Goal: Task Accomplishment & Management: Use online tool/utility

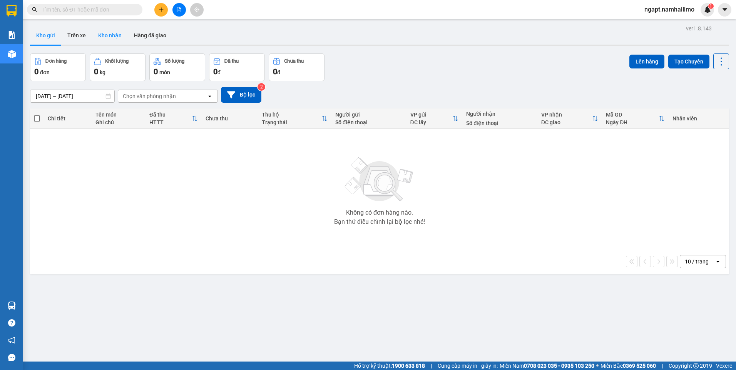
click at [103, 31] on button "Kho nhận" at bounding box center [110, 35] width 36 height 18
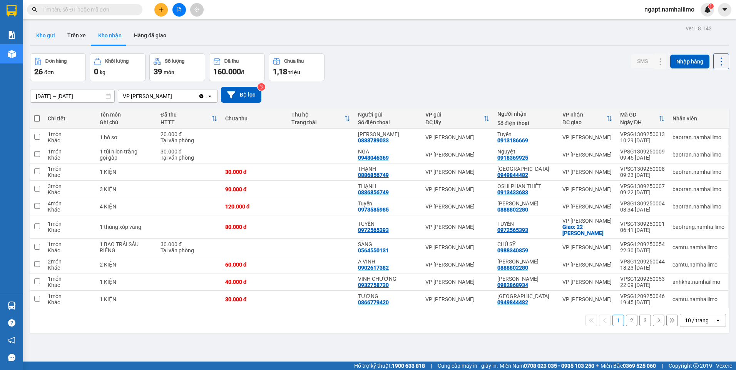
click at [47, 36] on button "Kho gửi" at bounding box center [45, 35] width 31 height 18
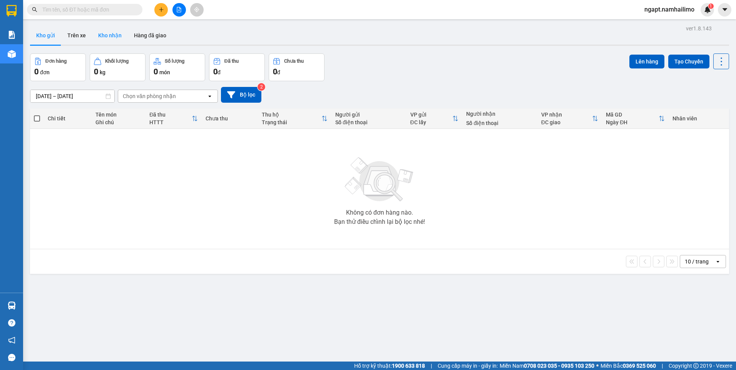
click at [104, 33] on button "Kho nhận" at bounding box center [110, 35] width 36 height 18
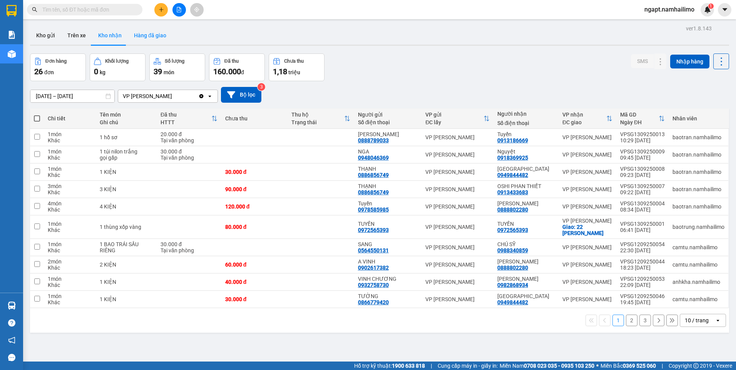
click at [150, 37] on button "Hàng đã giao" at bounding box center [150, 35] width 45 height 18
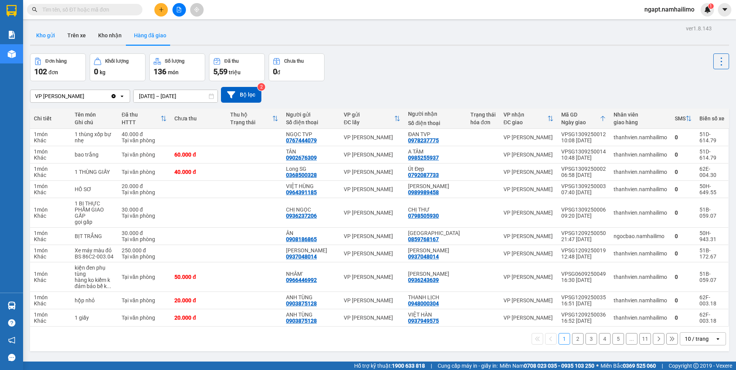
click at [49, 37] on button "Kho gửi" at bounding box center [45, 35] width 31 height 18
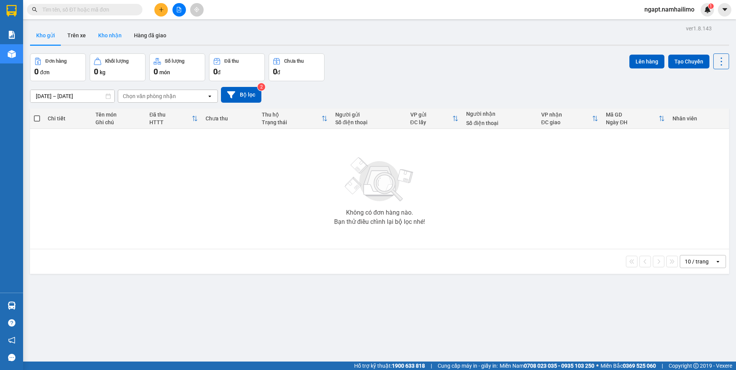
click at [99, 36] on button "Kho nhận" at bounding box center [110, 35] width 36 height 18
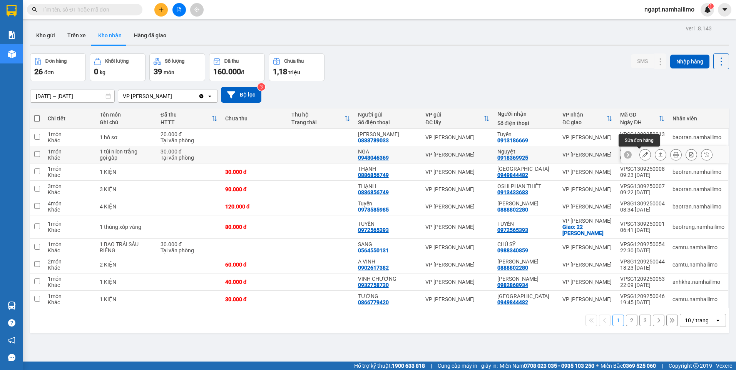
click at [644, 156] on button at bounding box center [645, 154] width 11 height 13
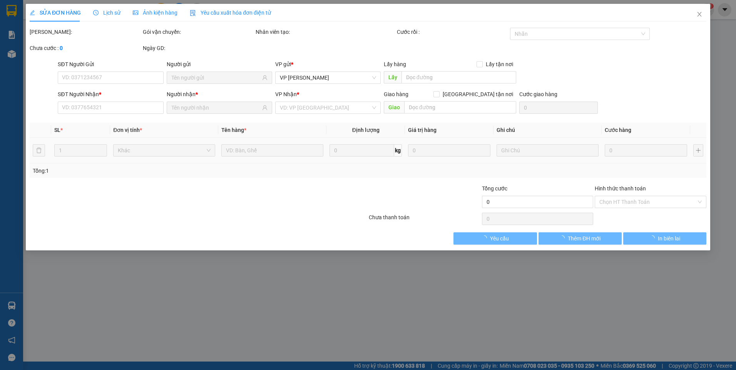
type input "0948046369"
type input "NGA"
type input "0918369925"
type input "Nguyệt"
type input "30.000"
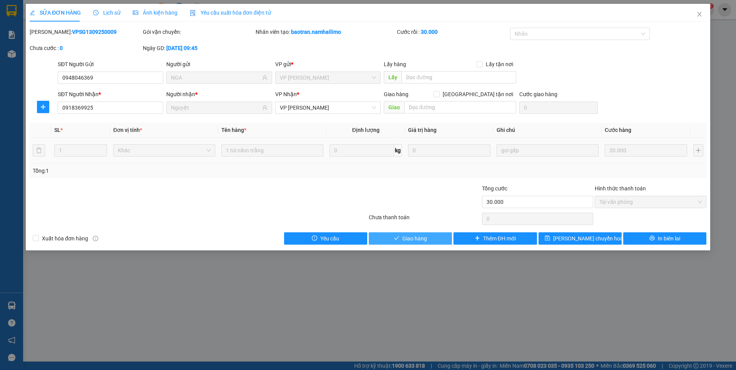
click at [378, 235] on button "Giao hàng" at bounding box center [410, 238] width 83 height 12
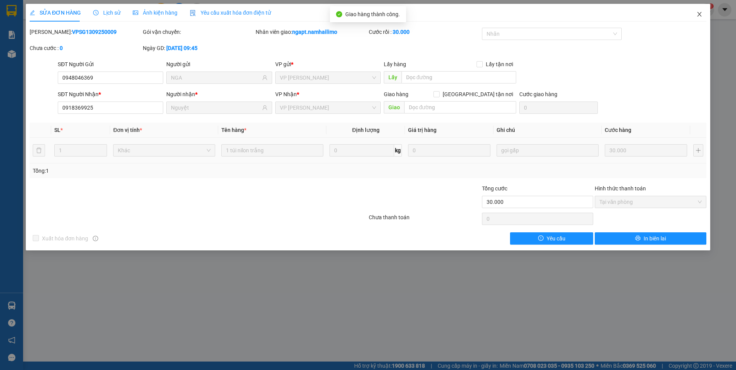
click at [698, 14] on icon "close" at bounding box center [699, 14] width 6 height 6
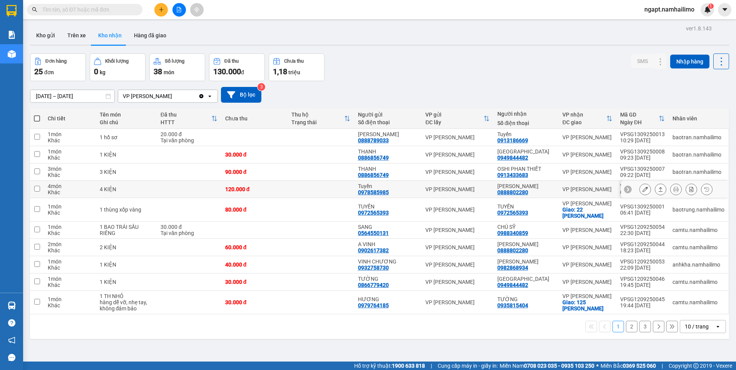
click at [322, 183] on td at bounding box center [321, 189] width 66 height 17
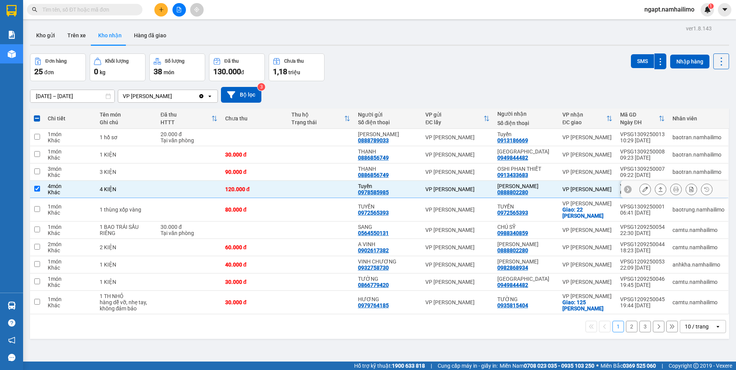
drag, startPoint x: 37, startPoint y: 189, endPoint x: 89, endPoint y: 146, distance: 67.5
click at [37, 188] on input "checkbox" at bounding box center [37, 189] width 6 height 6
checkbox input "false"
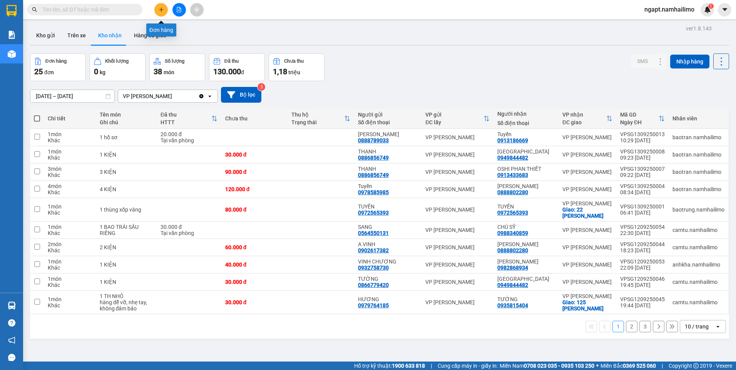
click at [161, 13] on button at bounding box center [160, 9] width 13 height 13
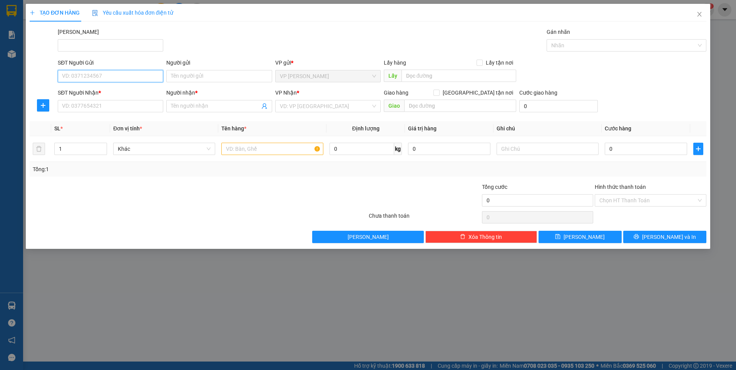
click at [119, 77] on input "SĐT Người Gửi" at bounding box center [110, 76] width 105 height 12
click at [110, 92] on div "0971717973 - CƠ" at bounding box center [110, 91] width 96 height 8
type input "0971717973"
type input "CƠ"
type input "0901687079"
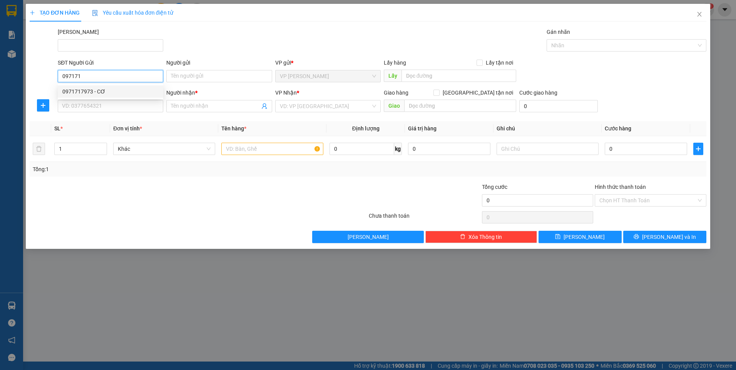
type input "HẢI"
type input "40.000"
type input "0971717973"
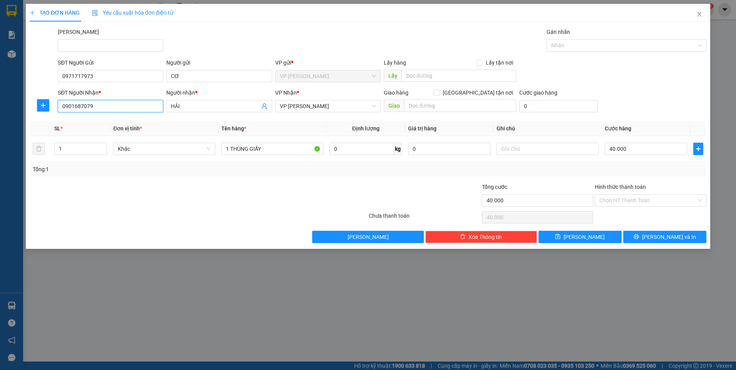
drag, startPoint x: 73, startPoint y: 103, endPoint x: 11, endPoint y: 91, distance: 63.1
click at [11, 91] on div "TẠO ĐƠN HÀNG Yêu cầu xuất hóa đơn điện tử Transit Pickup Surcharge Ids Transit …" at bounding box center [368, 185] width 736 height 370
type input "0912735577"
drag, startPoint x: 185, startPoint y: 103, endPoint x: 169, endPoint y: 104, distance: 16.2
click at [169, 104] on span "HẢI" at bounding box center [218, 106] width 105 height 12
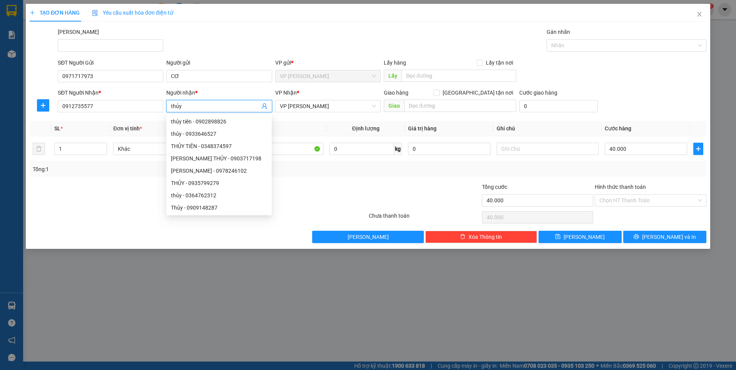
drag, startPoint x: 190, startPoint y: 106, endPoint x: 135, endPoint y: 113, distance: 55.5
click at [135, 113] on div "SĐT Người Nhận * 0912735577 Người nhận * thủy VP Nhận * VP [PERSON_NAME] Lão Gi…" at bounding box center [382, 102] width 652 height 27
type input "THỦY"
click at [311, 178] on div "Transit Pickup Surcharge Ids Transit Deliver Surcharge Ids Transit Deliver Surc…" at bounding box center [368, 136] width 677 height 216
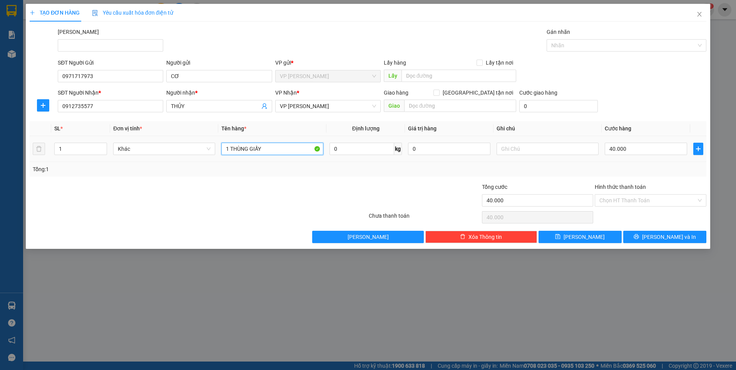
click at [275, 144] on input "1 THÙNG GIẤY" at bounding box center [272, 149] width 102 height 12
click at [279, 150] on input "1 THÙNG GIẤY" at bounding box center [272, 149] width 102 height 12
type input "1 THÙNG XỐP"
click at [634, 148] on input "40.000" at bounding box center [646, 149] width 82 height 12
type input "6"
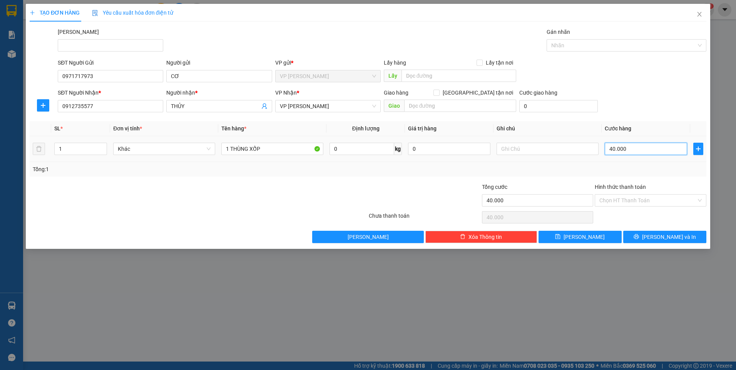
type input "6"
type input "60"
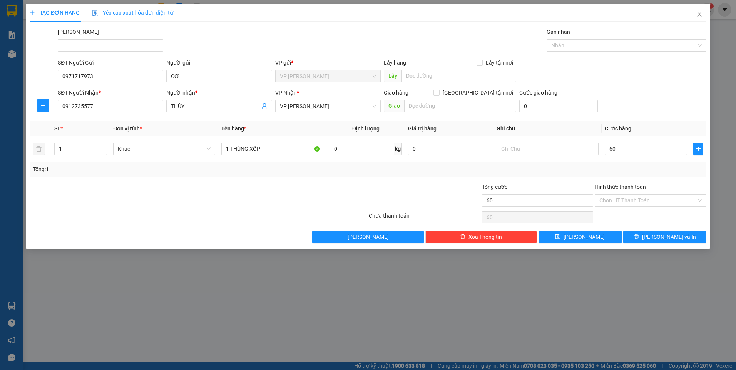
type input "60.000"
drag, startPoint x: 581, startPoint y: 176, endPoint x: 633, endPoint y: 222, distance: 69.8
click at [580, 175] on div "Tổng: 1" at bounding box center [368, 169] width 677 height 15
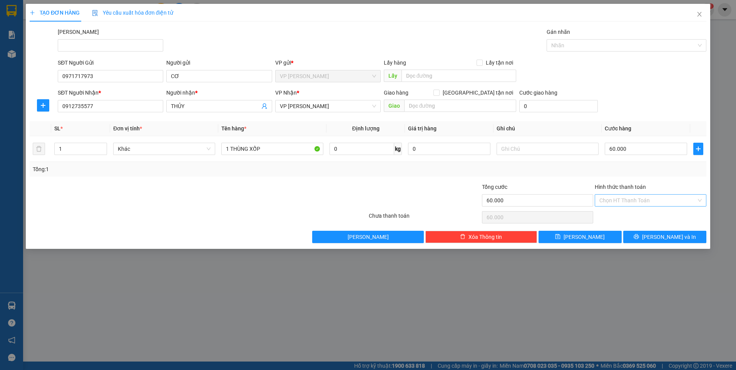
click at [677, 203] on input "Hình thức thanh toán" at bounding box center [647, 201] width 97 height 12
drag, startPoint x: 668, startPoint y: 219, endPoint x: 668, endPoint y: 227, distance: 7.7
click at [667, 219] on div "Tại văn phòng" at bounding box center [650, 216] width 102 height 8
type input "0"
drag, startPoint x: 670, startPoint y: 236, endPoint x: 669, endPoint y: 229, distance: 7.4
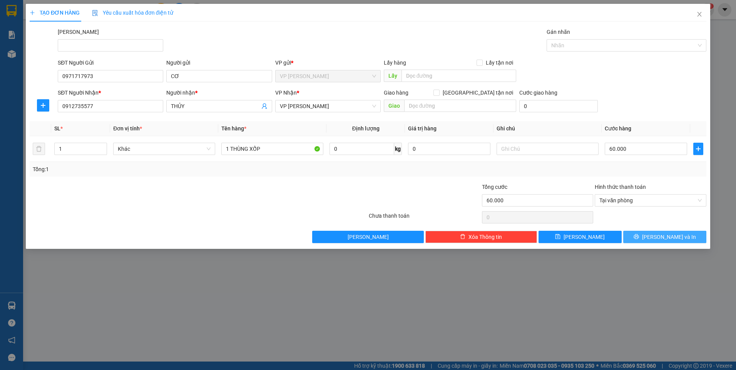
click at [669, 230] on div "Transit Pickup Surcharge Ids Transit Deliver Surcharge Ids Transit Deliver Surc…" at bounding box center [368, 136] width 677 height 216
click at [677, 238] on span "[PERSON_NAME] và In" at bounding box center [669, 237] width 54 height 8
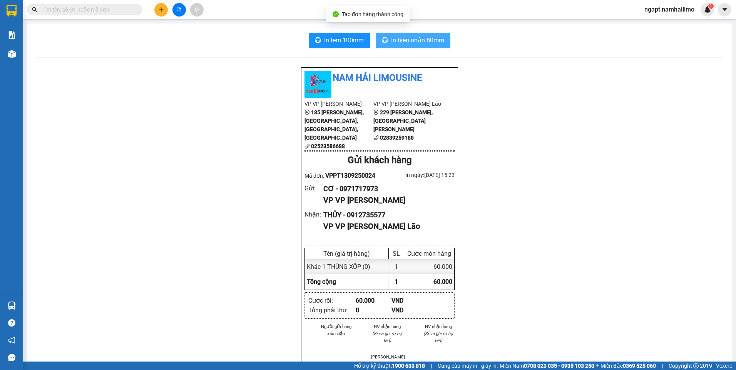
click at [422, 43] on span "In biên nhận 80mm" at bounding box center [417, 40] width 53 height 10
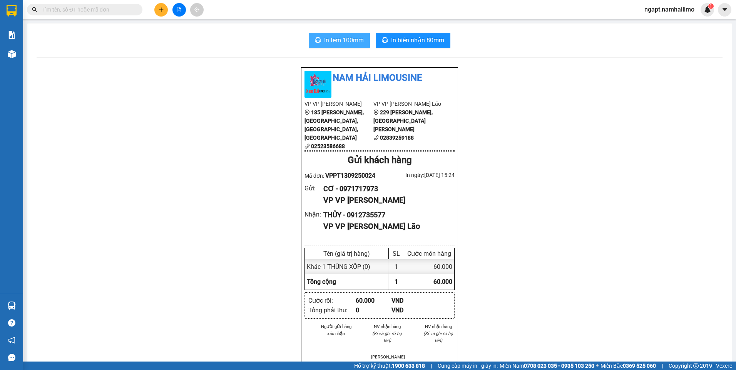
click at [315, 40] on icon "printer" at bounding box center [318, 39] width 6 height 5
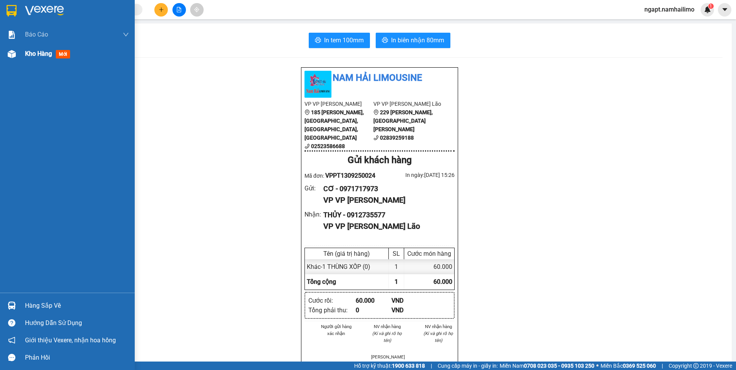
click at [34, 55] on span "Kho hàng" at bounding box center [38, 53] width 27 height 7
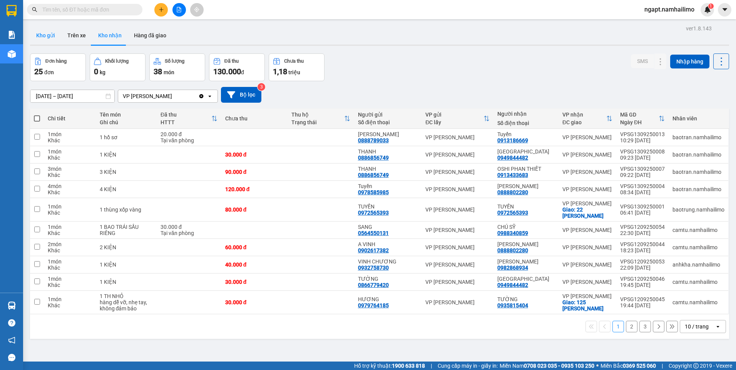
click at [44, 37] on button "Kho gửi" at bounding box center [45, 35] width 31 height 18
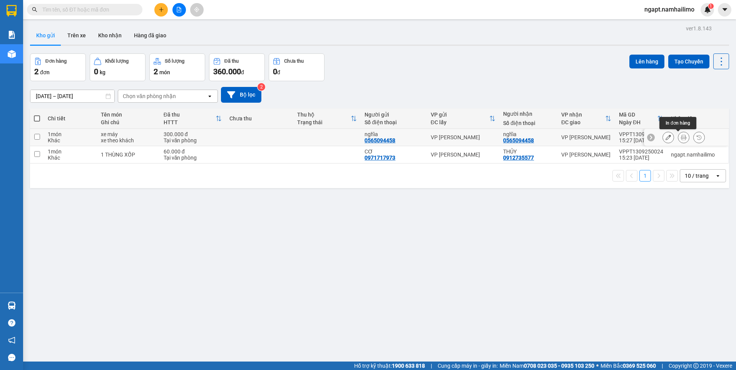
click at [679, 141] on button at bounding box center [683, 137] width 11 height 13
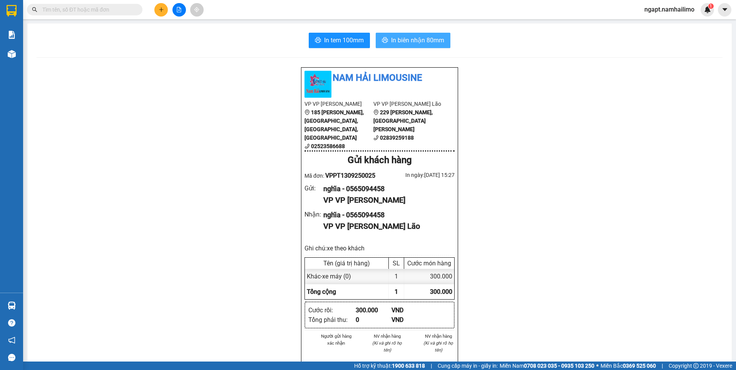
click at [416, 38] on span "In biên nhận 80mm" at bounding box center [417, 40] width 53 height 10
click at [324, 37] on span "In tem 100mm" at bounding box center [344, 40] width 40 height 10
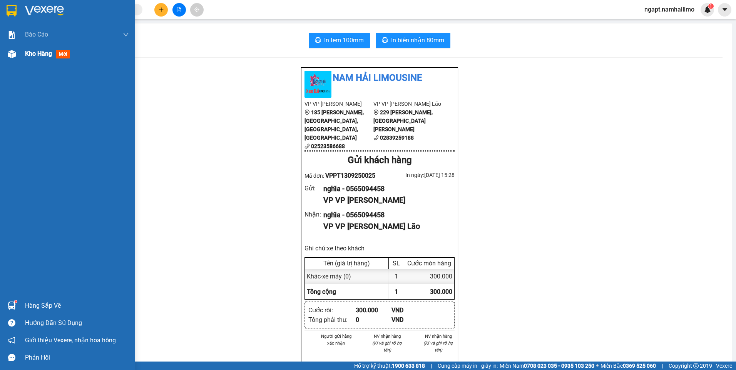
click at [33, 55] on span "Kho hàng" at bounding box center [38, 53] width 27 height 7
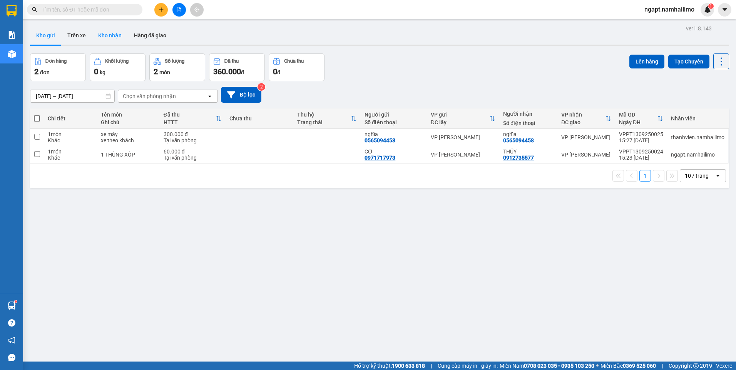
drag, startPoint x: 108, startPoint y: 38, endPoint x: 116, endPoint y: 39, distance: 8.2
click at [109, 37] on button "Kho nhận" at bounding box center [110, 35] width 36 height 18
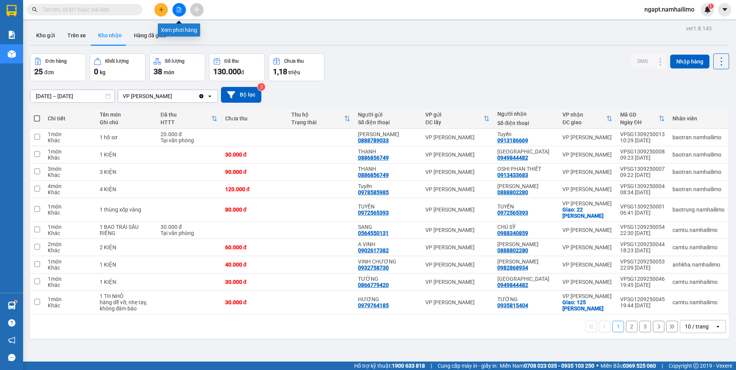
drag, startPoint x: 174, startPoint y: 5, endPoint x: 171, endPoint y: 8, distance: 4.1
click at [174, 5] on button at bounding box center [178, 9] width 13 height 13
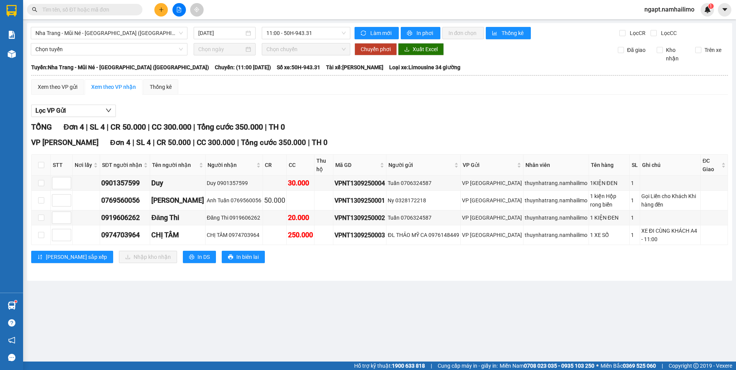
click at [114, 8] on input "text" at bounding box center [87, 9] width 91 height 8
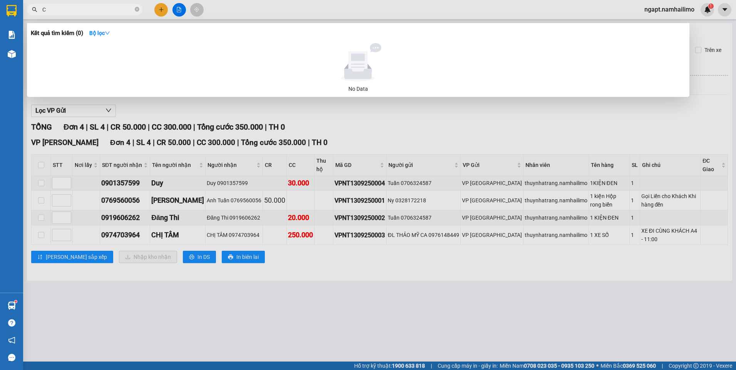
type input "C"
type input "D"
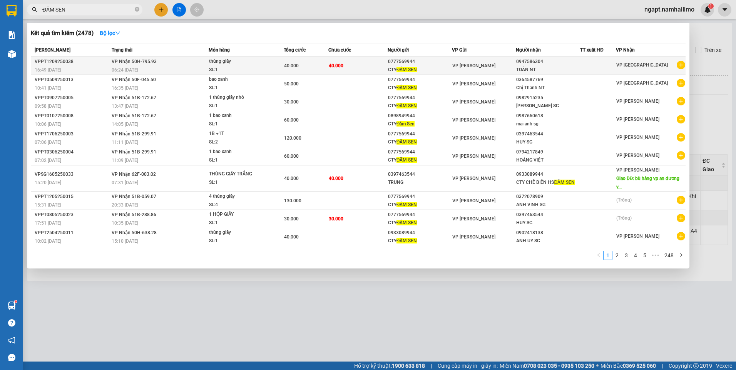
type input "ĐẦM SEN"
click at [682, 66] on icon "plus-circle" at bounding box center [681, 65] width 8 height 8
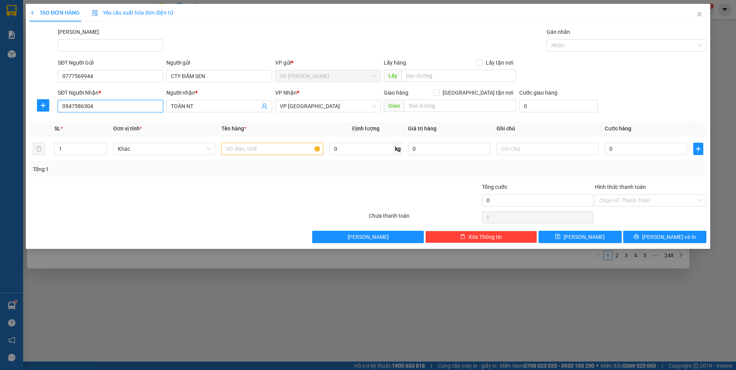
drag, startPoint x: 139, startPoint y: 108, endPoint x: 28, endPoint y: 96, distance: 112.3
click at [22, 98] on div "TẠO ĐƠN HÀNG Yêu cầu xuất hóa đơn điện tử Transit Pickup Surcharge Ids Transit …" at bounding box center [368, 185] width 736 height 370
type input "0935505000"
click at [235, 108] on input "TOÀN NT" at bounding box center [215, 106] width 89 height 8
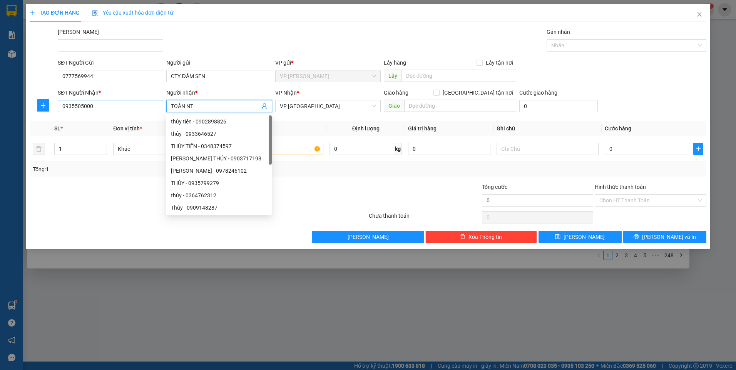
drag, startPoint x: 231, startPoint y: 107, endPoint x: 142, endPoint y: 104, distance: 89.0
click at [138, 106] on div "SĐT Người Nhận * 0935505000 Người nhận * TOÀN NT VP Nhận * VP [GEOGRAPHIC_DATA]…" at bounding box center [382, 102] width 652 height 27
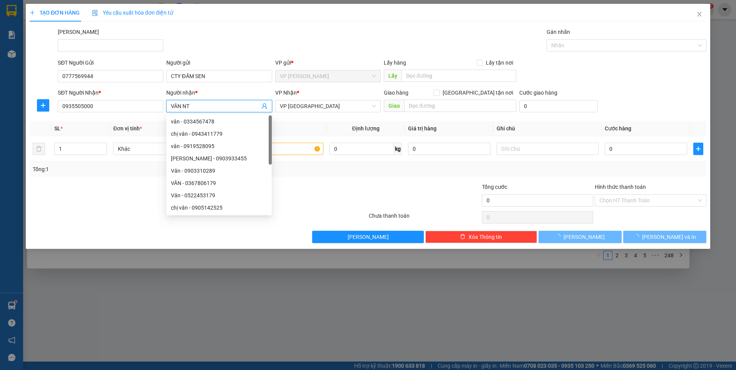
type input "VÂN NT"
drag, startPoint x: 130, startPoint y: 176, endPoint x: 125, endPoint y: 173, distance: 6.4
click at [129, 175] on div "Tổng: 1" at bounding box center [368, 169] width 677 height 15
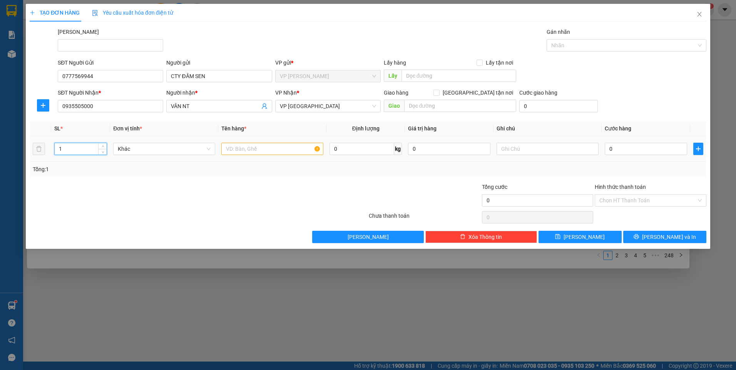
click at [81, 147] on input "1" at bounding box center [81, 149] width 52 height 12
type input "2"
click at [271, 148] on input "text" at bounding box center [272, 149] width 102 height 12
type input "1 BAO +1 THÙNG"
click at [631, 149] on input "0" at bounding box center [646, 149] width 82 height 12
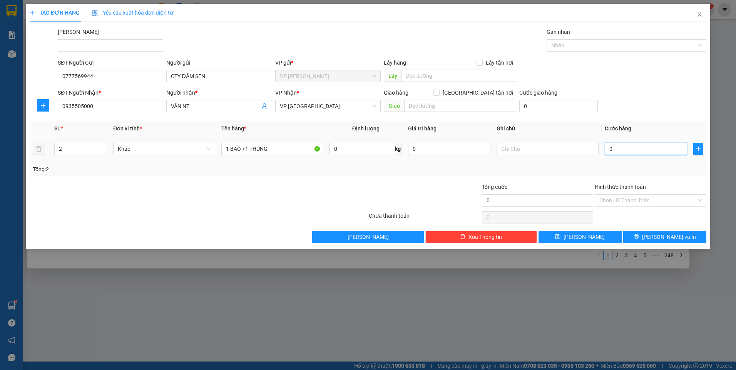
type input "1"
type input "12"
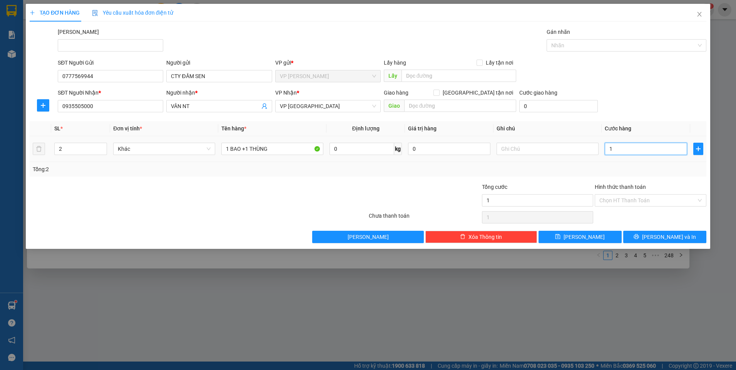
type input "12"
type input "120"
type input "120.000"
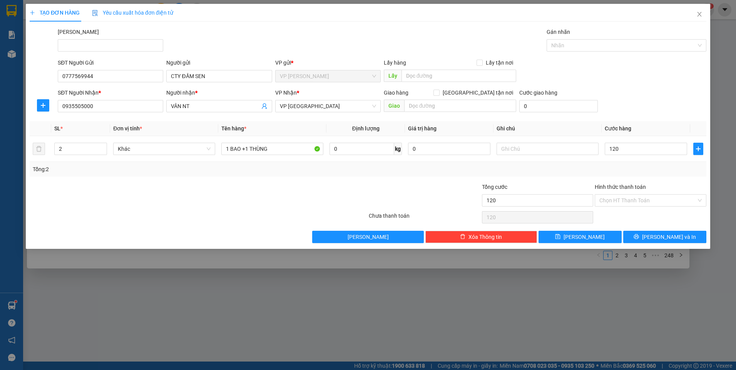
type input "120.000"
drag, startPoint x: 575, startPoint y: 172, endPoint x: 607, endPoint y: 207, distance: 48.0
click at [575, 172] on div "Tổng: 2" at bounding box center [368, 169] width 671 height 8
click at [637, 202] on input "Hình thức thanh toán" at bounding box center [647, 201] width 97 height 12
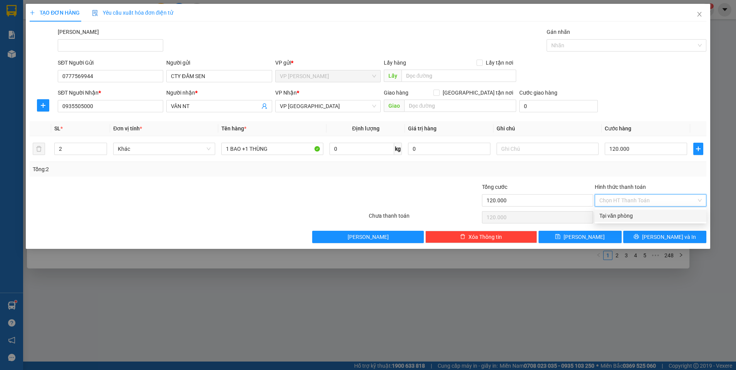
click at [638, 214] on div "Tại văn phòng" at bounding box center [650, 216] width 102 height 8
type input "0"
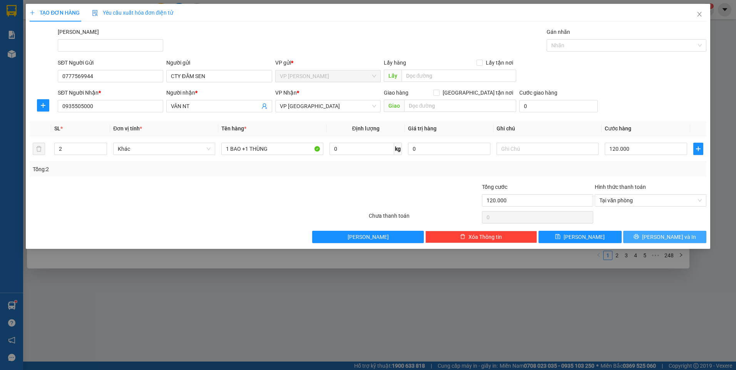
click at [672, 238] on span "[PERSON_NAME] và In" at bounding box center [669, 237] width 54 height 8
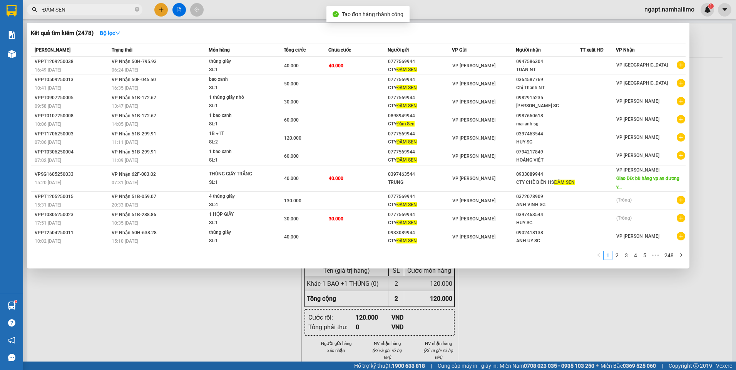
drag, startPoint x: 604, startPoint y: 334, endPoint x: 537, endPoint y: 322, distance: 68.4
click at [604, 334] on div at bounding box center [368, 185] width 736 height 370
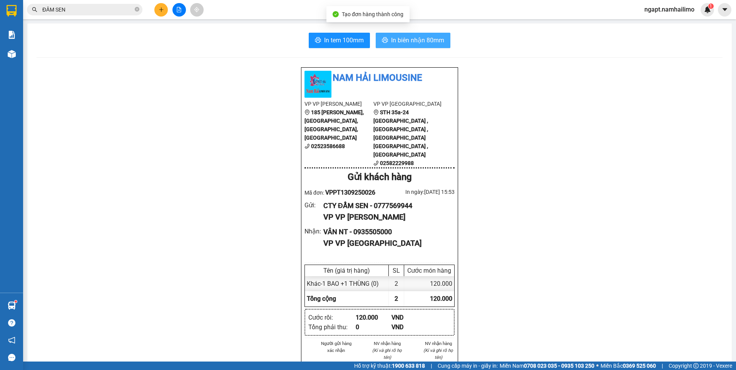
click at [419, 40] on span "In biên nhận 80mm" at bounding box center [417, 40] width 53 height 10
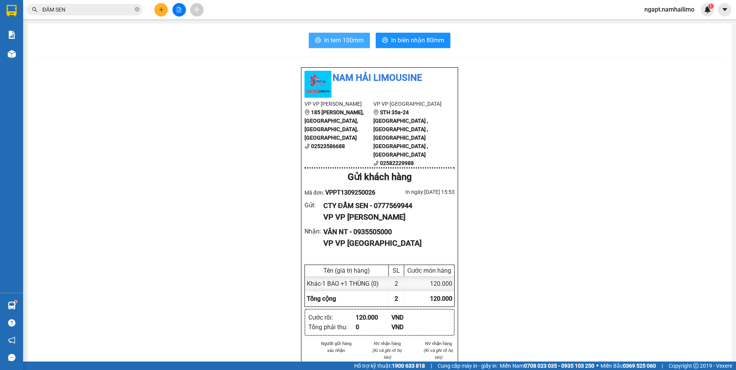
drag, startPoint x: 335, startPoint y: 33, endPoint x: 334, endPoint y: 40, distance: 6.9
click at [334, 34] on button "In tem 100mm" at bounding box center [339, 40] width 61 height 15
click at [334, 40] on span "In tem 100mm" at bounding box center [344, 40] width 40 height 10
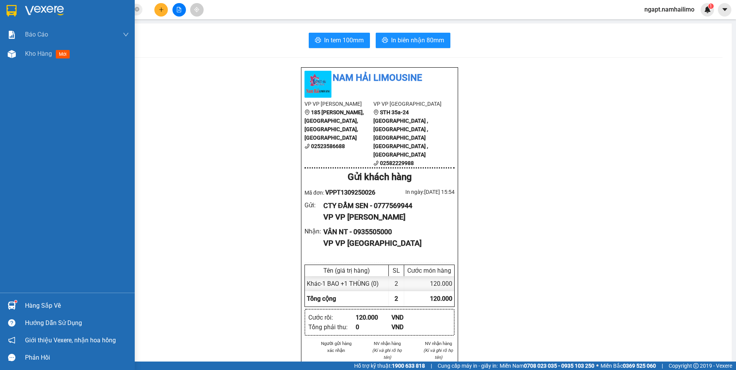
drag, startPoint x: 22, startPoint y: 55, endPoint x: 303, endPoint y: 367, distance: 419.8
click at [22, 56] on div "Kho hàng mới" at bounding box center [67, 53] width 135 height 19
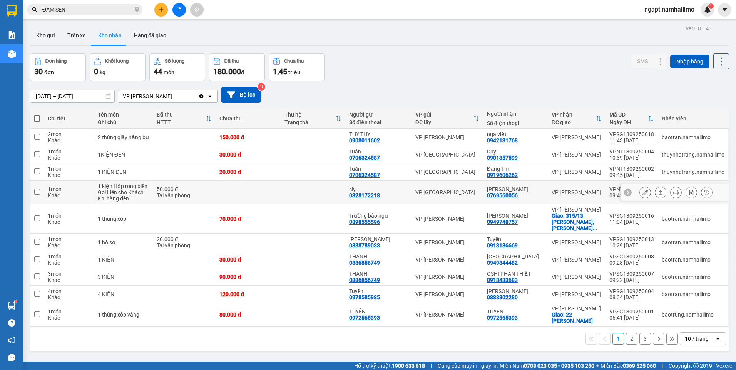
click at [640, 192] on button at bounding box center [645, 192] width 11 height 13
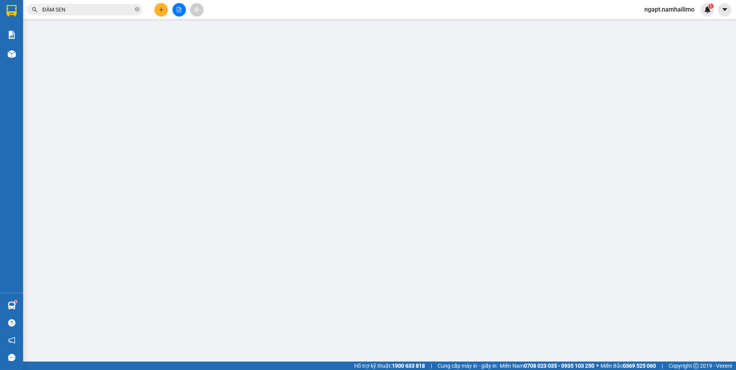
type input "0328172218"
type input "Ny"
type input "0769560056"
type input "[PERSON_NAME]"
type input "50.000"
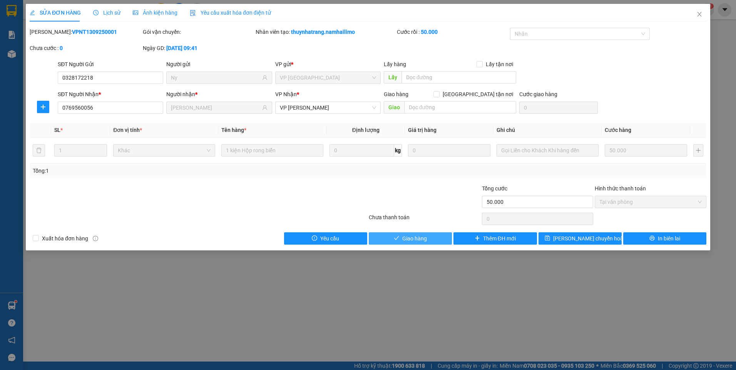
click at [413, 239] on span "Giao hàng" at bounding box center [414, 238] width 25 height 8
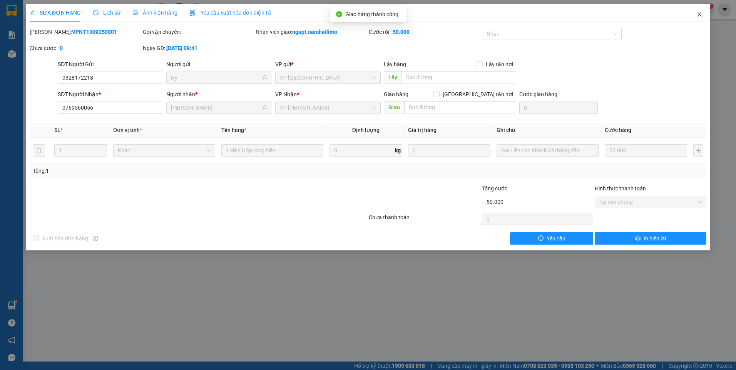
click at [700, 16] on icon "close" at bounding box center [699, 14] width 4 height 5
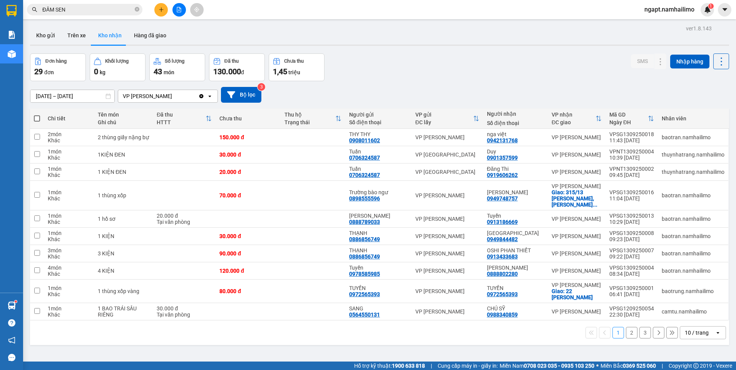
click at [183, 10] on button at bounding box center [178, 9] width 13 height 13
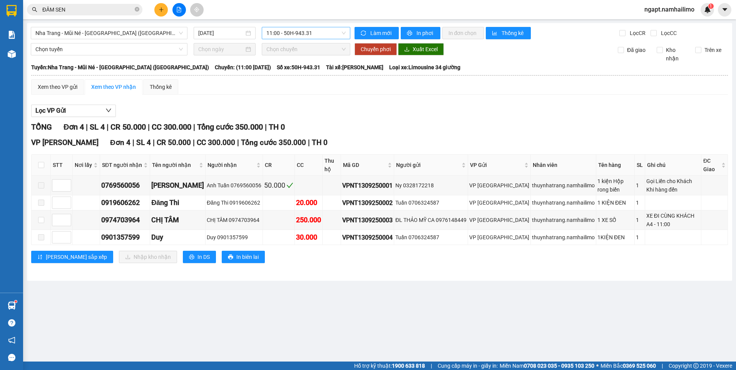
click at [338, 34] on span "11:00 - 50H-943.31" at bounding box center [306, 33] width 80 height 12
click at [310, 75] on div "14:45 - 51B-288.86 - (Đã hủy)" at bounding box center [300, 73] width 69 height 8
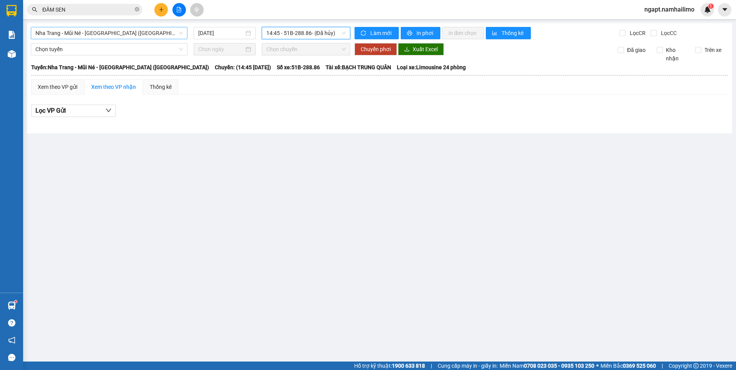
click at [110, 32] on span "Nha Trang - Mũi Né - [GEOGRAPHIC_DATA] ([GEOGRAPHIC_DATA])" at bounding box center [108, 33] width 147 height 12
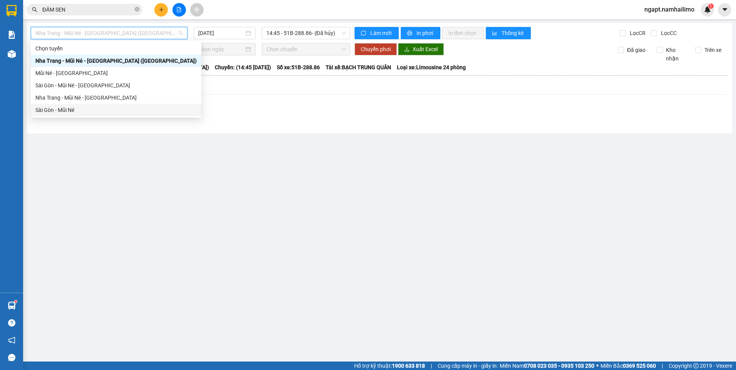
drag, startPoint x: 52, startPoint y: 112, endPoint x: 298, endPoint y: 271, distance: 293.3
click at [52, 112] on div "Sài Gòn - Mũi Né" at bounding box center [115, 110] width 161 height 8
type input "[DATE]"
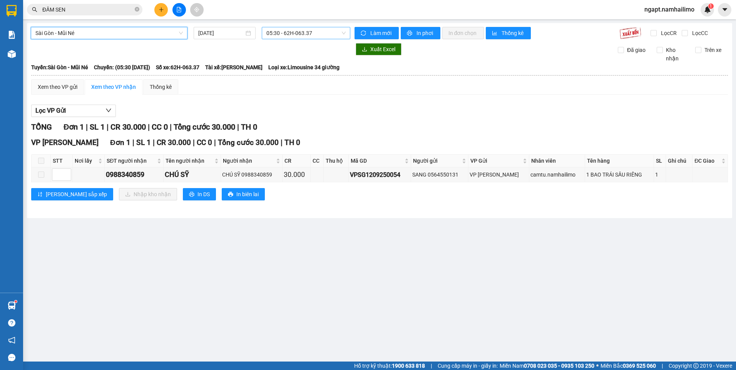
click at [312, 37] on span "05:30 - 62H-063.37" at bounding box center [306, 33] width 80 height 12
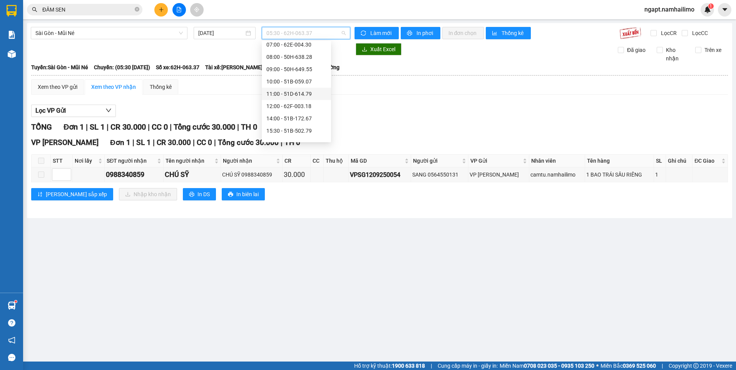
scroll to position [38, 0]
click at [299, 106] on div "14:00 - 51B-172.67" at bounding box center [296, 108] width 60 height 8
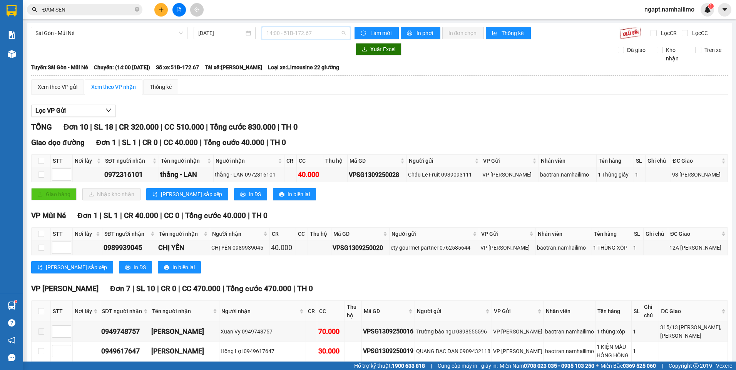
click at [318, 36] on span "14:00 - 51B-172.67" at bounding box center [306, 33] width 80 height 12
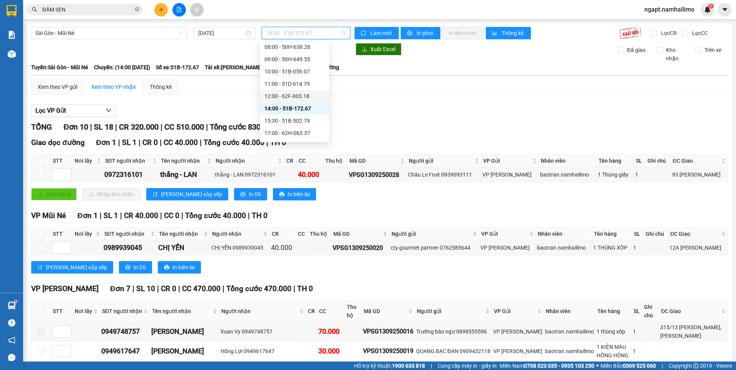
click at [306, 97] on div "12:00 - 62F-003.18" at bounding box center [294, 96] width 60 height 8
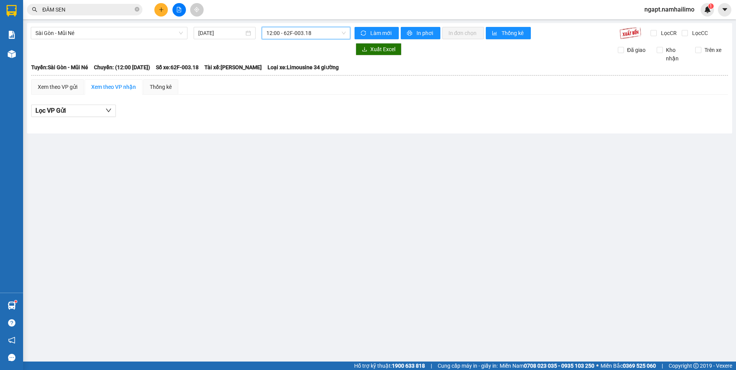
click at [333, 29] on span "12:00 - 62F-003.18" at bounding box center [306, 33] width 80 height 12
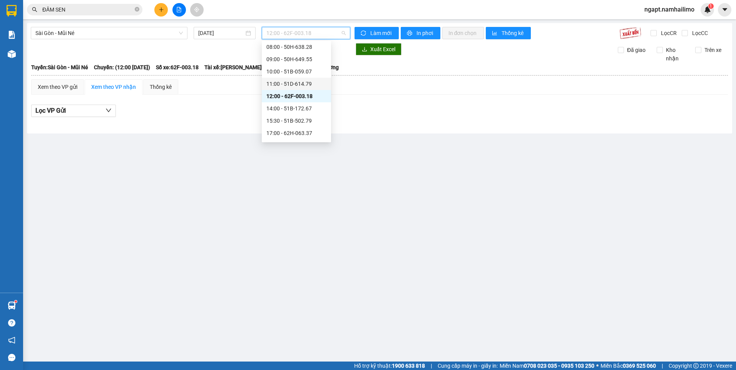
click at [303, 88] on div "11:00 - 51D-614.79" at bounding box center [296, 84] width 69 height 12
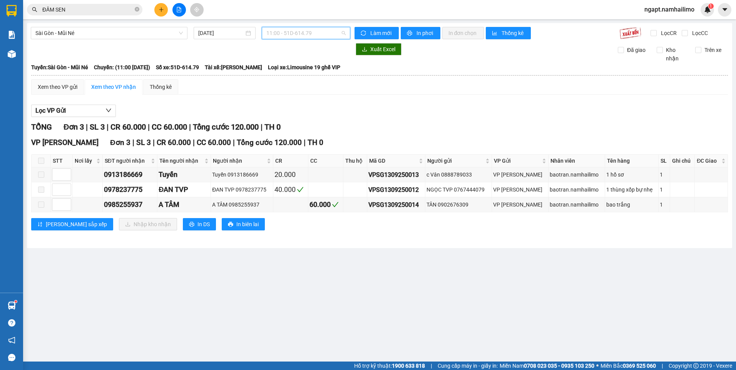
drag, startPoint x: 321, startPoint y: 32, endPoint x: 316, endPoint y: 39, distance: 8.3
click at [320, 32] on span "11:00 - 51D-614.79" at bounding box center [306, 33] width 80 height 12
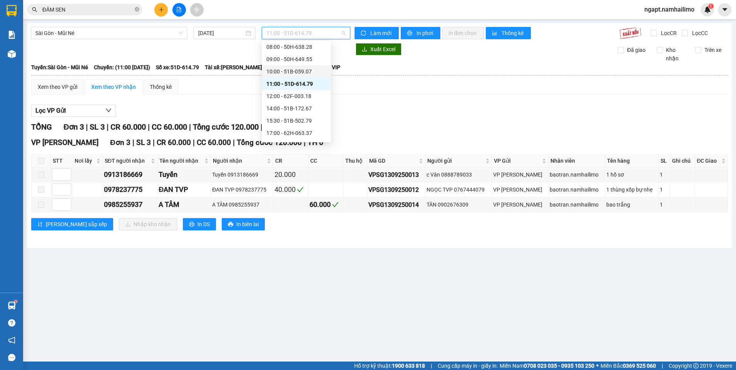
click at [300, 73] on div "10:00 - 51B-059.07" at bounding box center [296, 71] width 60 height 8
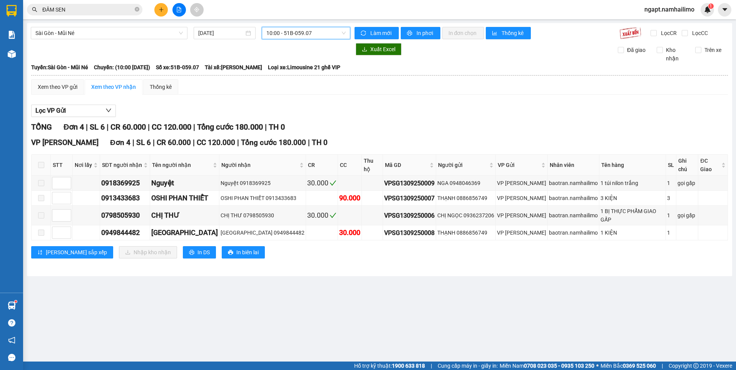
click at [319, 32] on span "10:00 - 51B-059.07" at bounding box center [306, 33] width 80 height 12
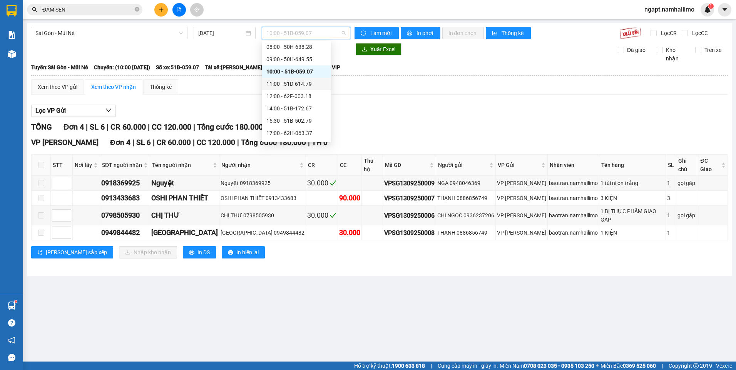
click at [303, 86] on div "11:00 - 51D-614.79" at bounding box center [296, 84] width 60 height 8
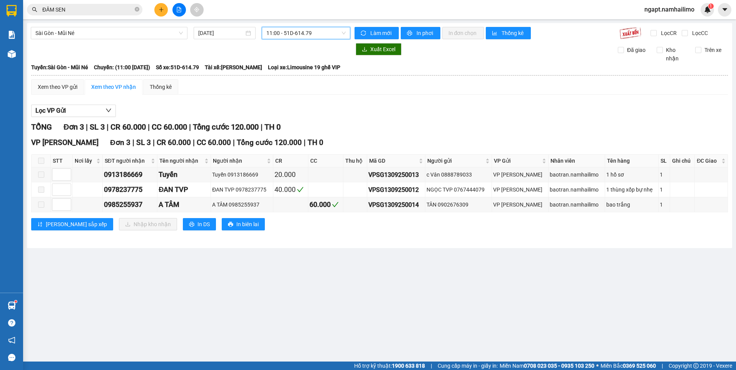
drag, startPoint x: 333, startPoint y: 33, endPoint x: 324, endPoint y: 38, distance: 10.0
click at [329, 32] on span "11:00 - 51D-614.79" at bounding box center [306, 33] width 80 height 12
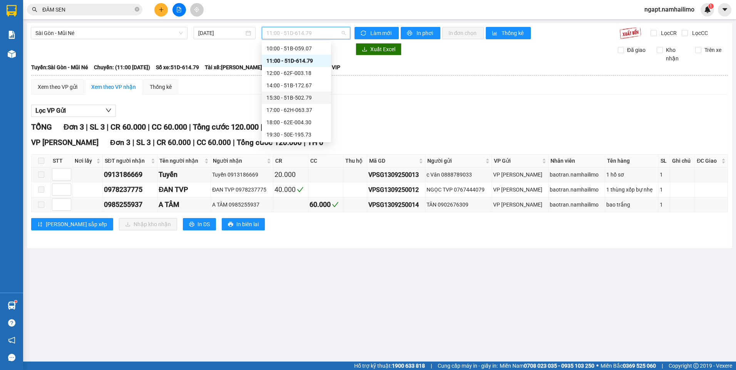
scroll to position [74, 0]
click at [304, 64] on div "12:00 - 62F-003.18" at bounding box center [296, 61] width 60 height 8
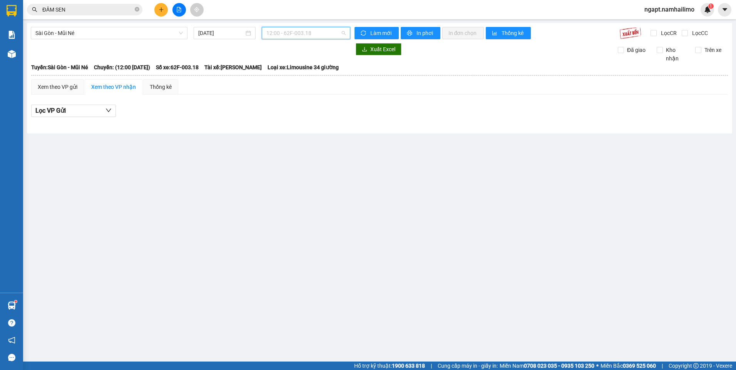
click at [331, 30] on span "12:00 - 62F-003.18" at bounding box center [306, 33] width 80 height 12
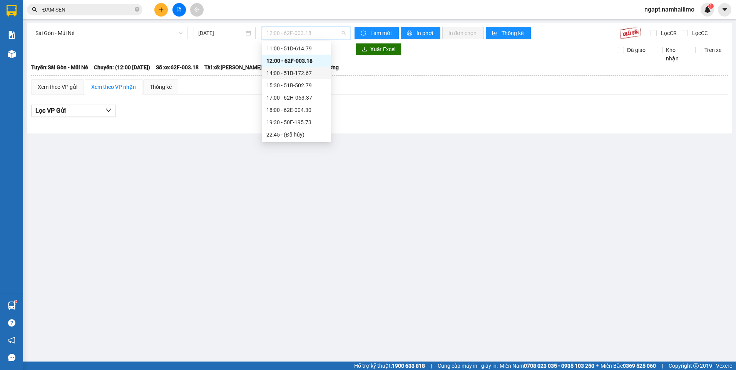
drag, startPoint x: 306, startPoint y: 76, endPoint x: 383, endPoint y: 165, distance: 117.8
click at [305, 76] on div "14:00 - 51B-172.67" at bounding box center [296, 73] width 60 height 8
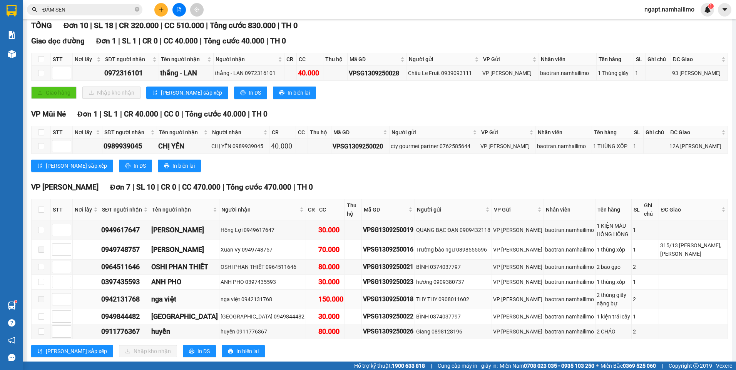
scroll to position [115, 0]
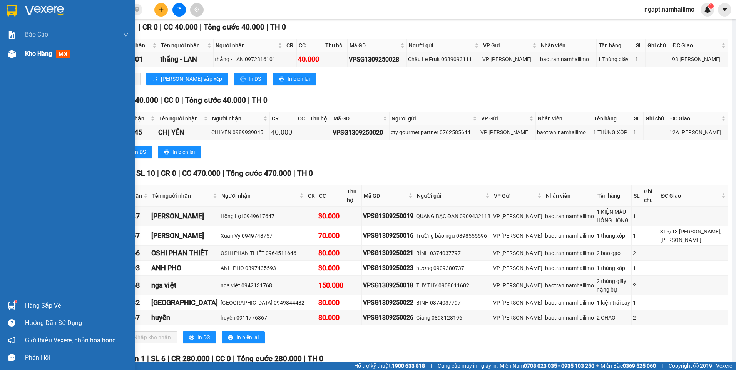
click at [22, 53] on div "Kho hàng mới" at bounding box center [67, 53] width 135 height 19
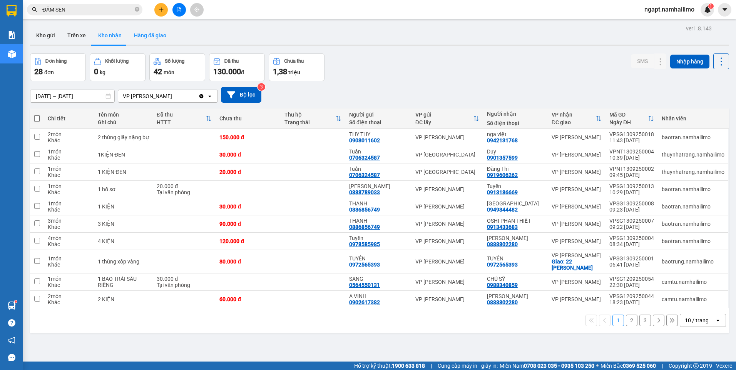
click at [159, 33] on button "Hàng đã giao" at bounding box center [150, 35] width 45 height 18
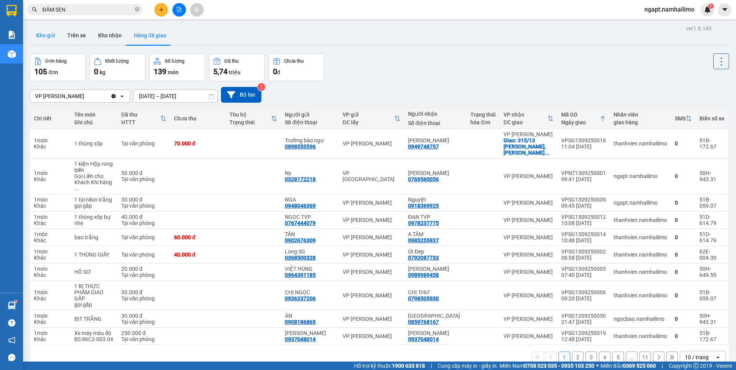
click at [44, 35] on button "Kho gửi" at bounding box center [45, 35] width 31 height 18
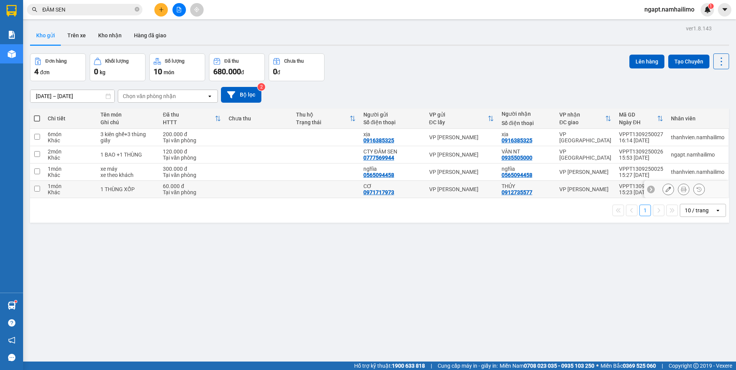
click at [37, 189] on input "checkbox" at bounding box center [37, 189] width 6 height 6
checkbox input "true"
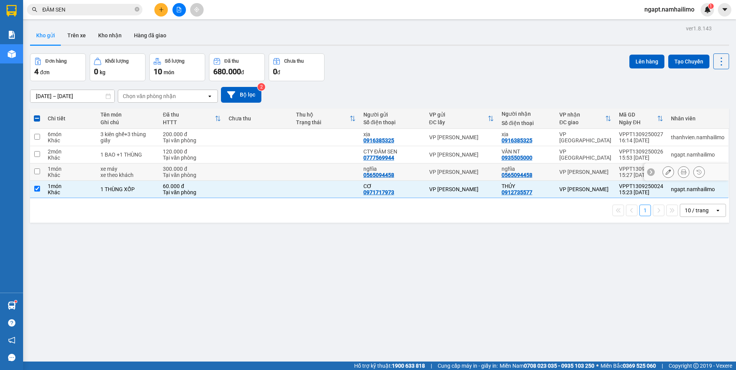
click at [39, 172] on input "checkbox" at bounding box center [37, 172] width 6 height 6
checkbox input "true"
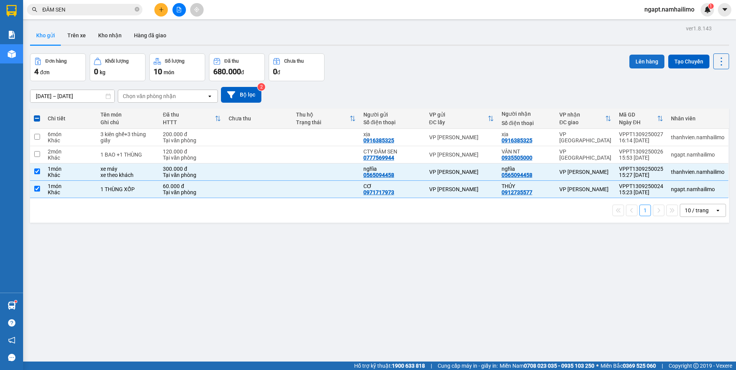
click at [641, 62] on button "Lên hàng" at bounding box center [646, 62] width 35 height 14
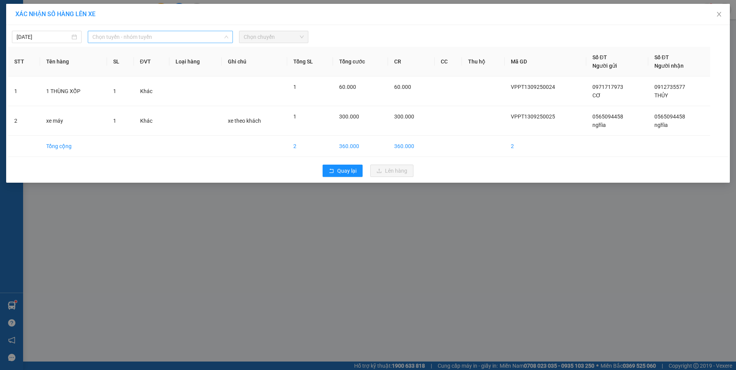
click at [148, 37] on span "Chọn tuyến - nhóm tuyến" at bounding box center [160, 37] width 136 height 12
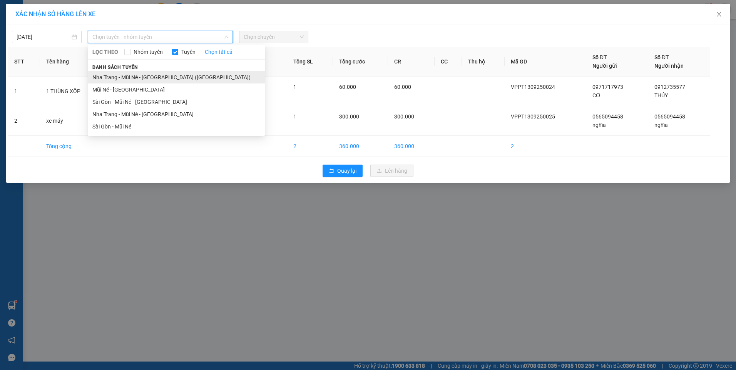
click at [181, 79] on li "Nha Trang - Mũi Né - [GEOGRAPHIC_DATA] ([GEOGRAPHIC_DATA])" at bounding box center [176, 77] width 177 height 12
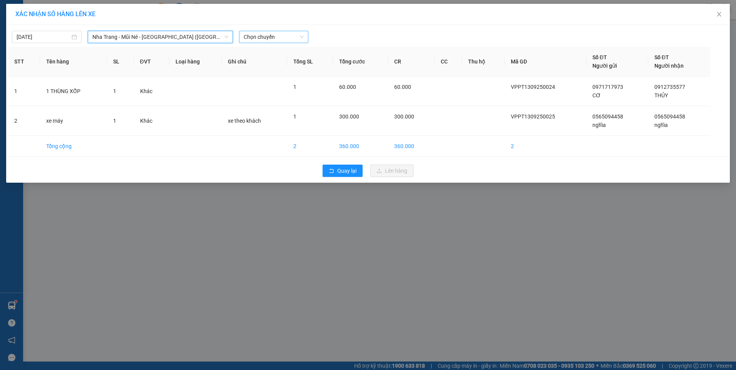
click at [289, 42] on span "Chọn chuyến" at bounding box center [274, 37] width 60 height 12
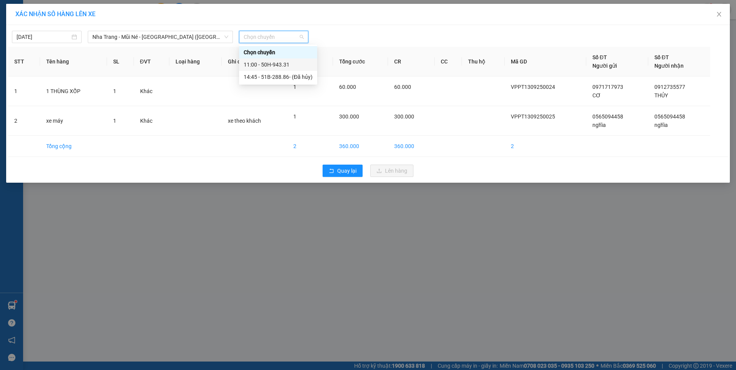
click at [285, 67] on div "11:00 - 50H-943.31" at bounding box center [278, 64] width 69 height 8
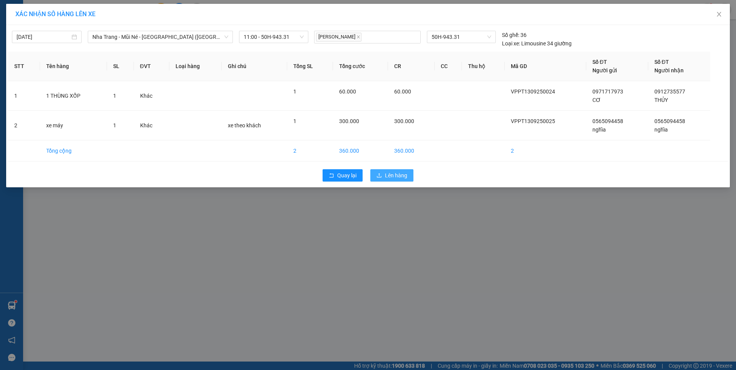
click at [398, 177] on span "Lên hàng" at bounding box center [396, 175] width 22 height 8
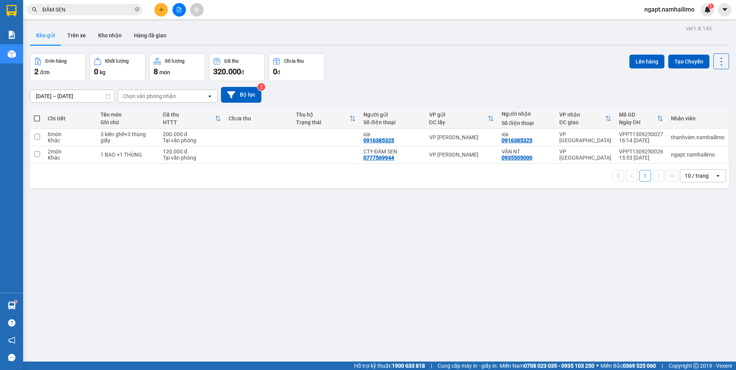
click at [683, 12] on span "ngapt.namhailimo" at bounding box center [669, 10] width 62 height 10
click at [673, 23] on span "Đăng xuất" at bounding box center [673, 24] width 46 height 8
